Goal: Task Accomplishment & Management: Use online tool/utility

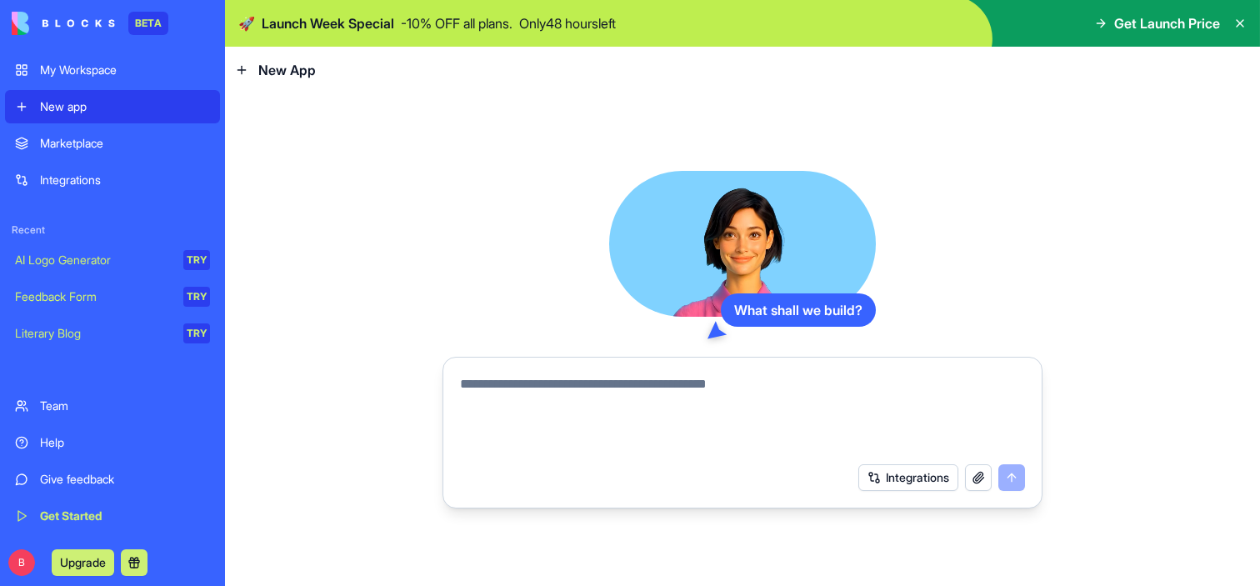
click at [529, 384] on textarea at bounding box center [742, 414] width 565 height 80
click at [79, 156] on link "Marketplace" at bounding box center [112, 143] width 215 height 33
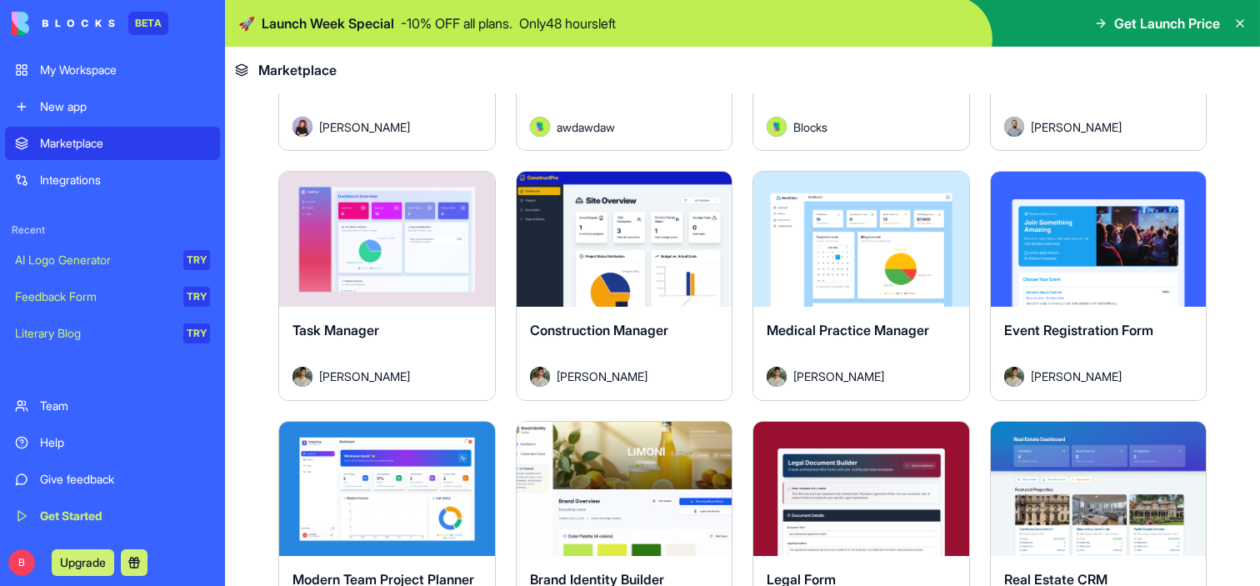
scroll to position [3008, 0]
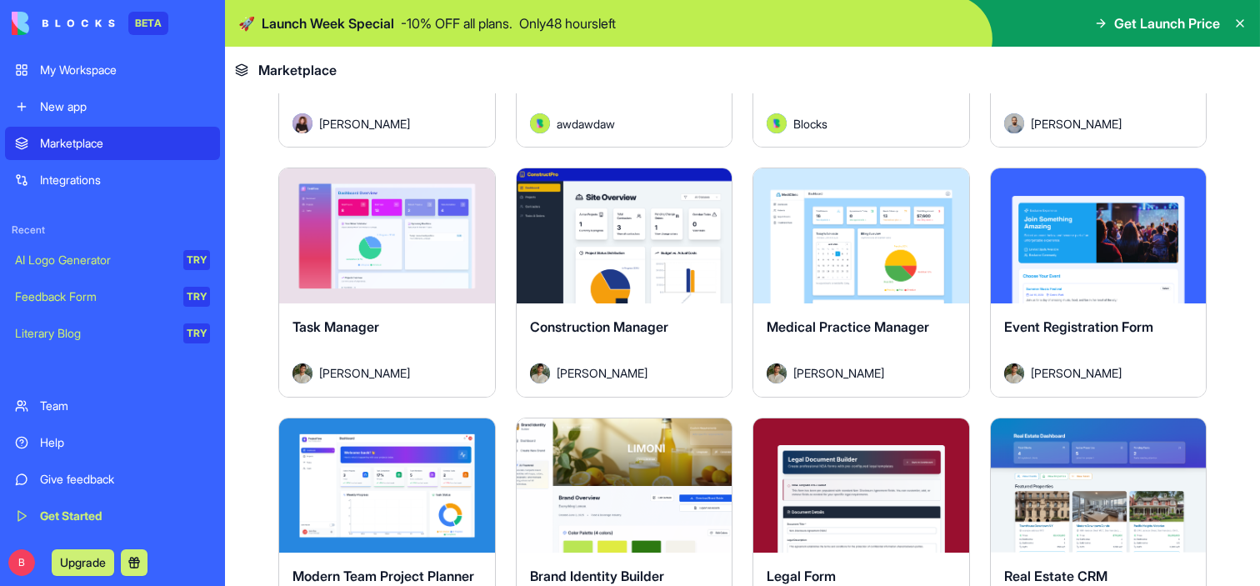
click at [83, 111] on div "New app" at bounding box center [125, 106] width 170 height 17
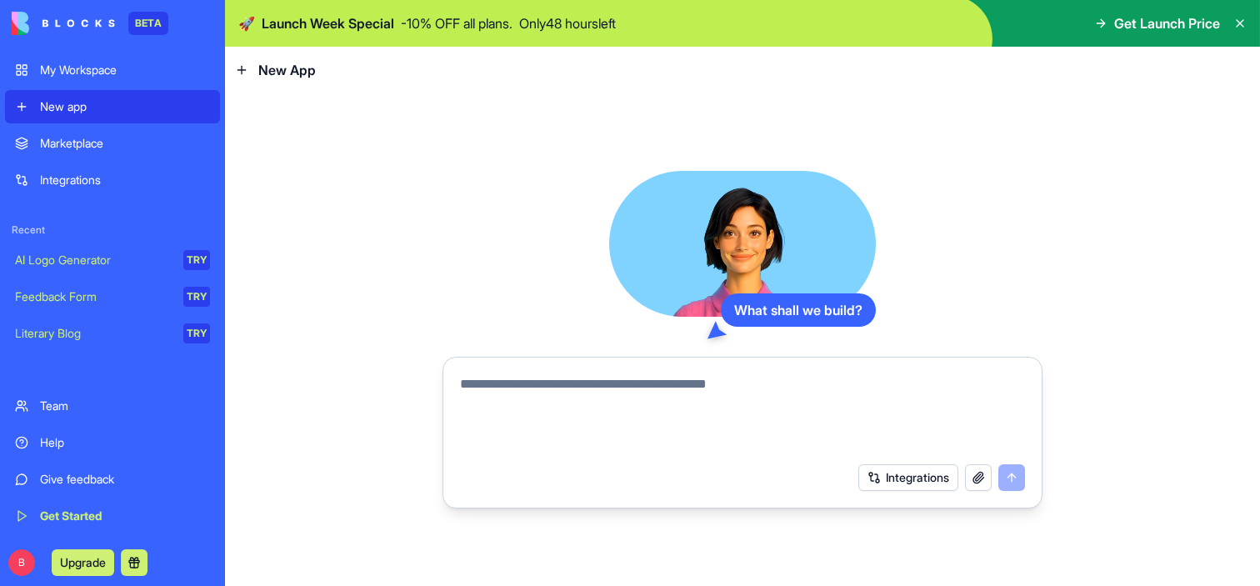
click at [530, 383] on textarea at bounding box center [742, 414] width 565 height 80
click at [545, 383] on textarea at bounding box center [742, 414] width 565 height 80
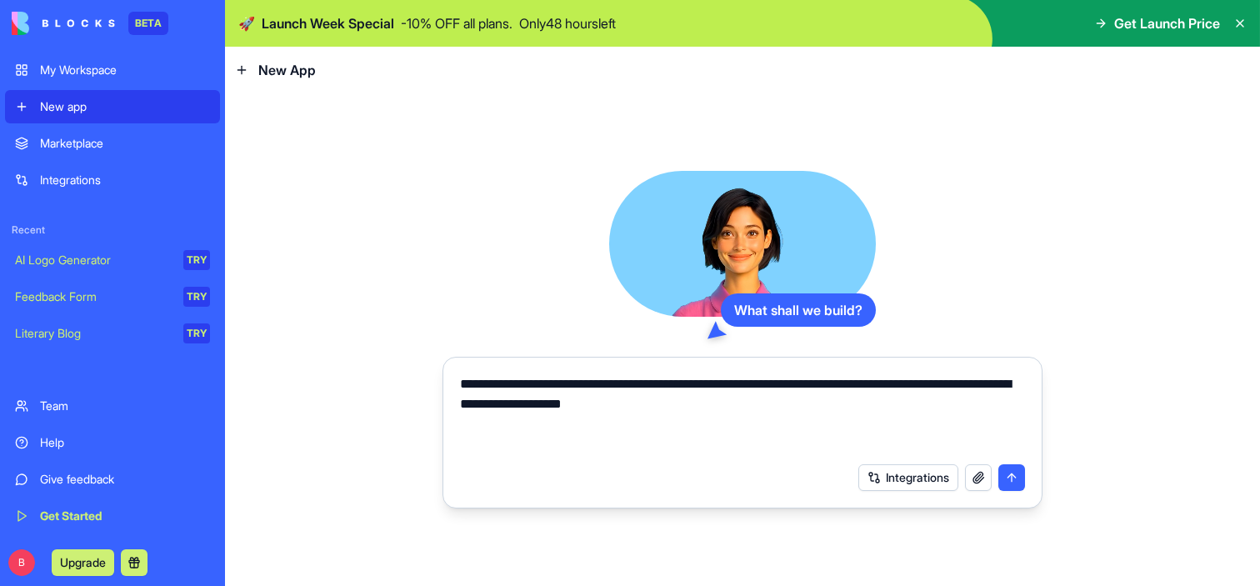
type textarea "**********"
click at [1017, 473] on button "submit" at bounding box center [1011, 477] width 27 height 27
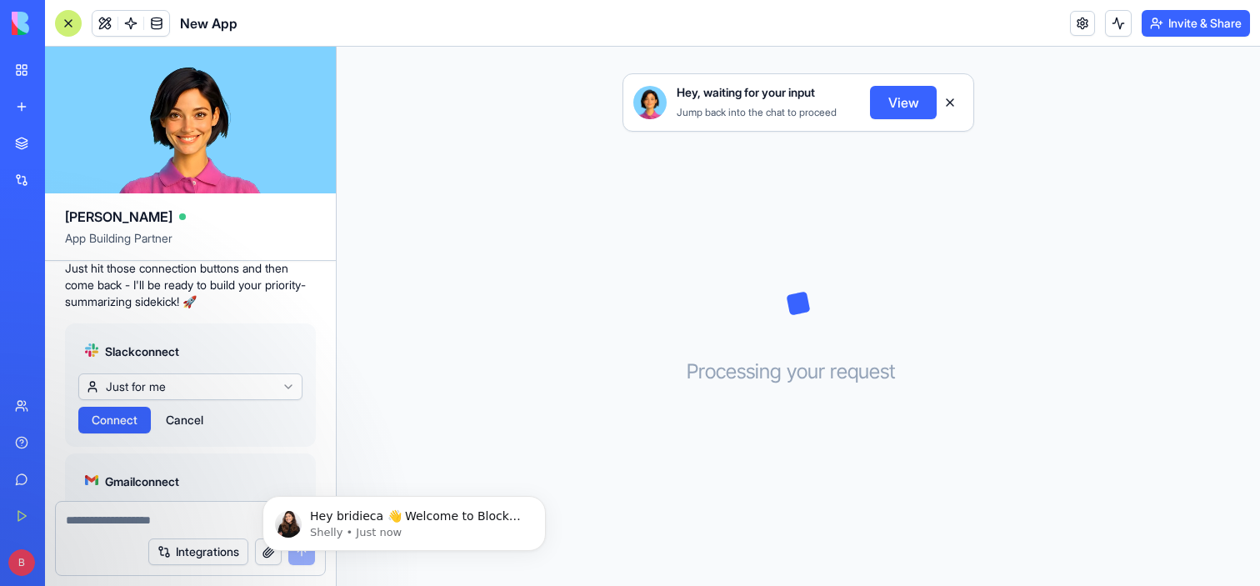
scroll to position [465, 0]
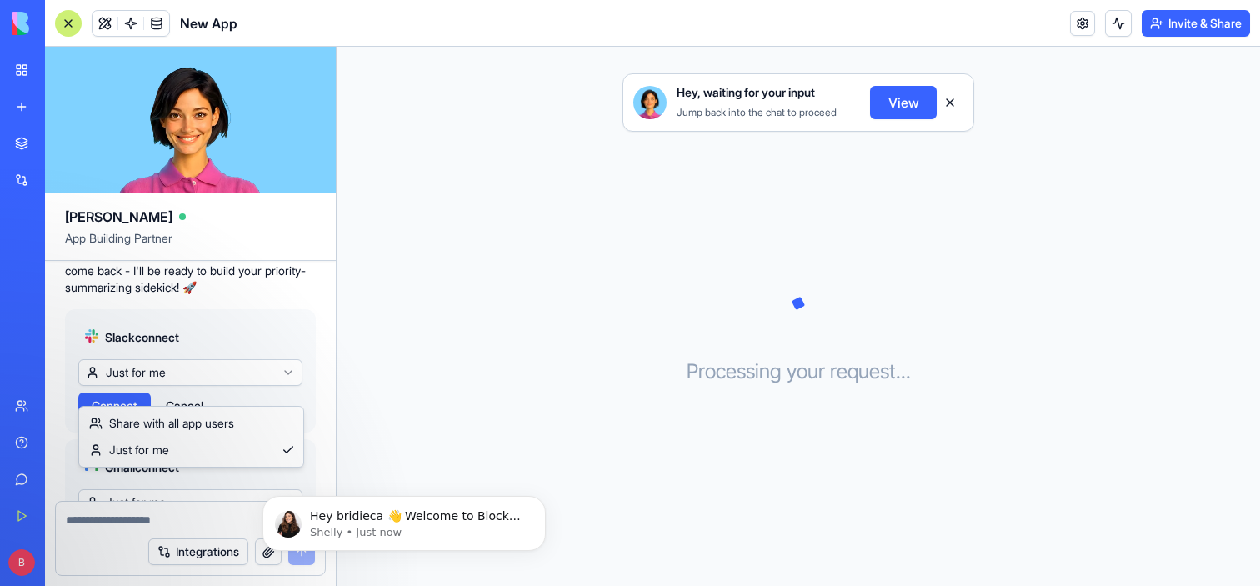
click at [207, 390] on html "BETA My Workspace New app Marketplace Integrations Recent New App AI Logo Gener…" at bounding box center [630, 293] width 1260 height 586
click at [127, 414] on span "Connect" at bounding box center [115, 406] width 46 height 17
